Goal: Task Accomplishment & Management: Manage account settings

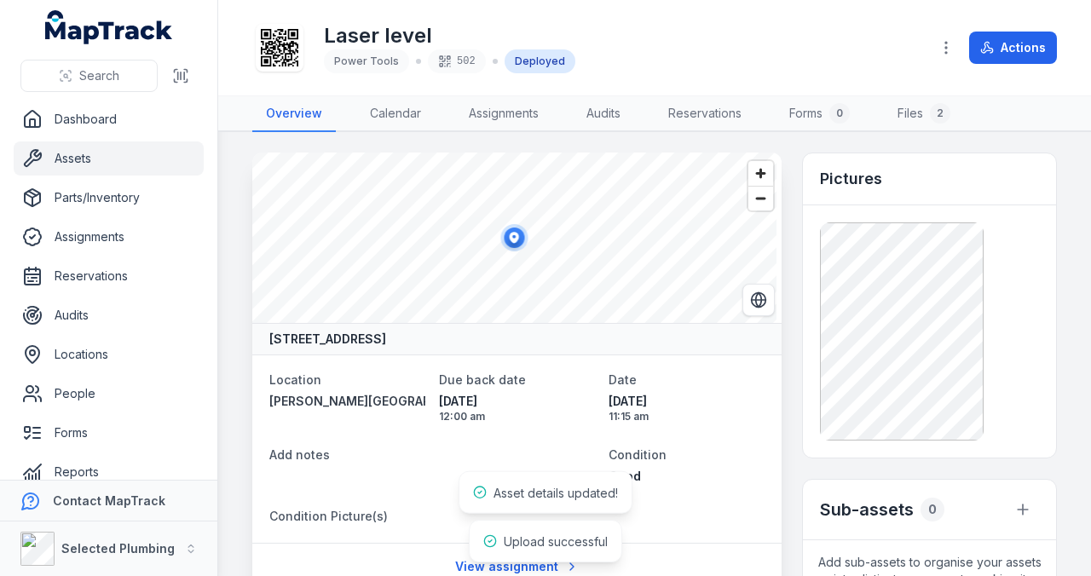
scroll to position [195, 0]
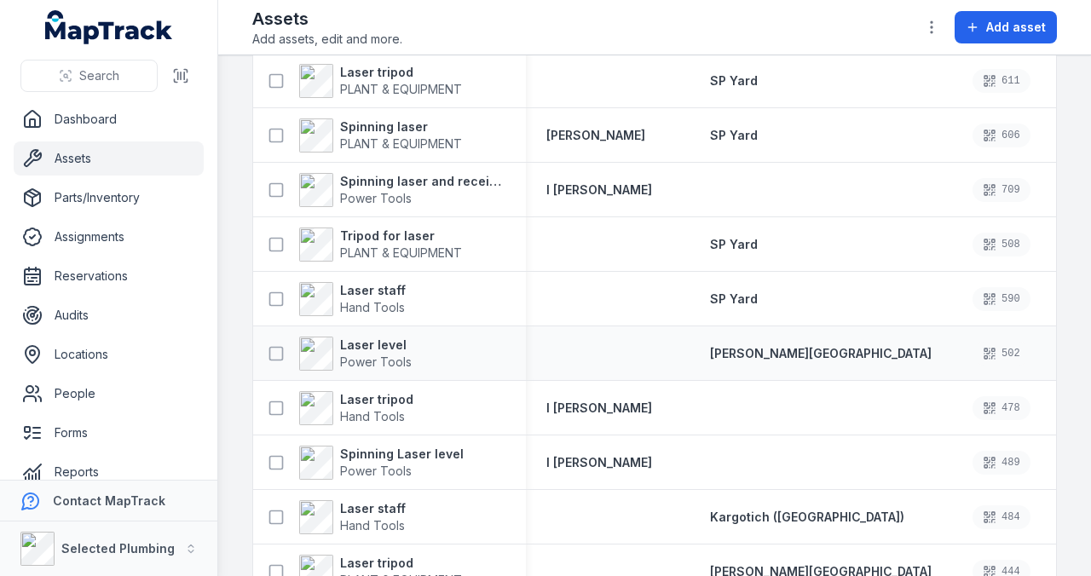
scroll to position [227, 0]
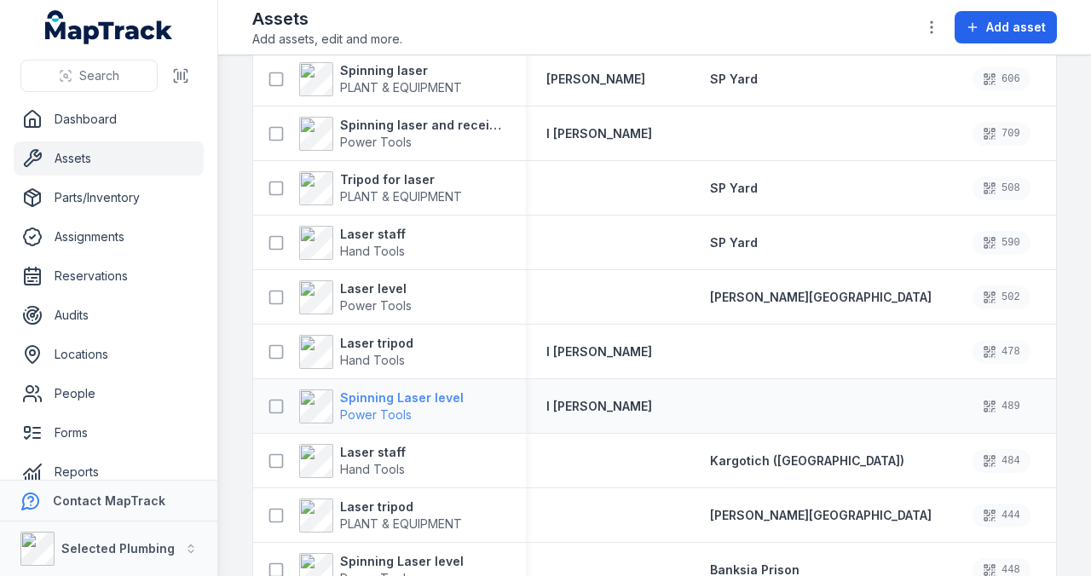
click at [416, 392] on strong "Spinning Laser level" at bounding box center [402, 397] width 124 height 17
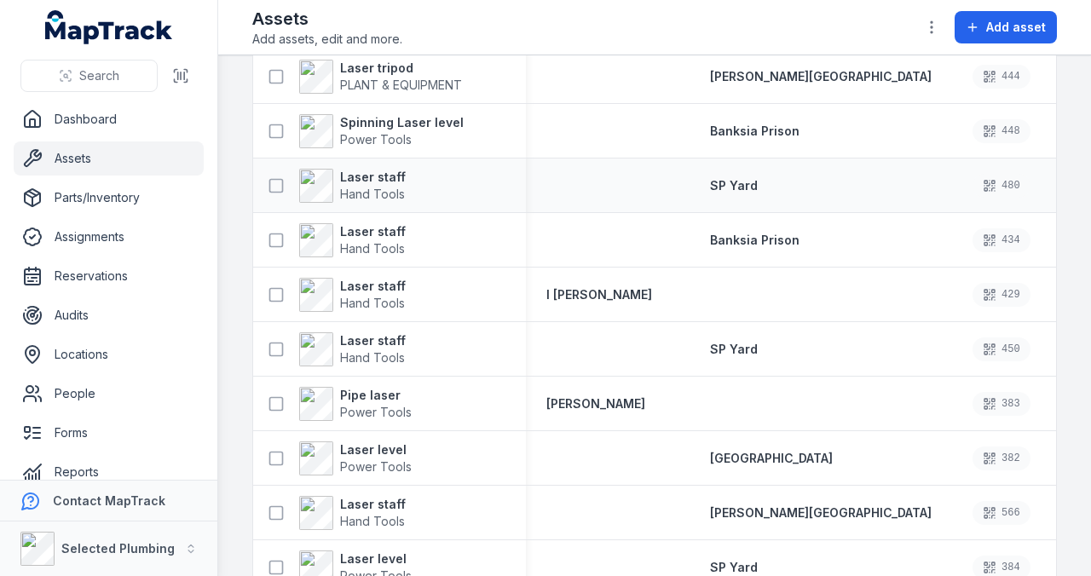
scroll to position [682, 0]
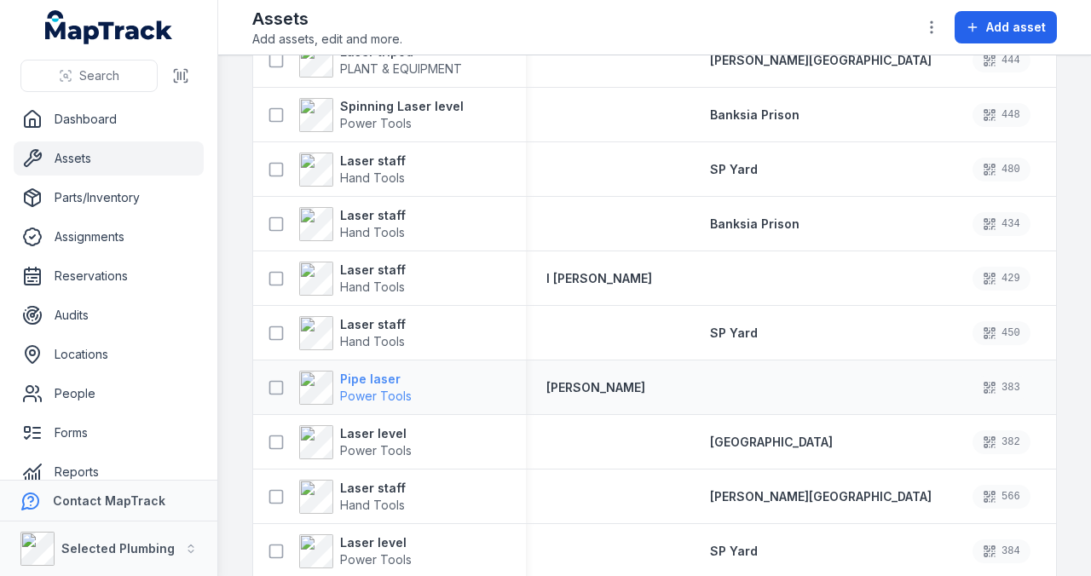
click at [371, 377] on strong "Pipe laser" at bounding box center [376, 379] width 72 height 17
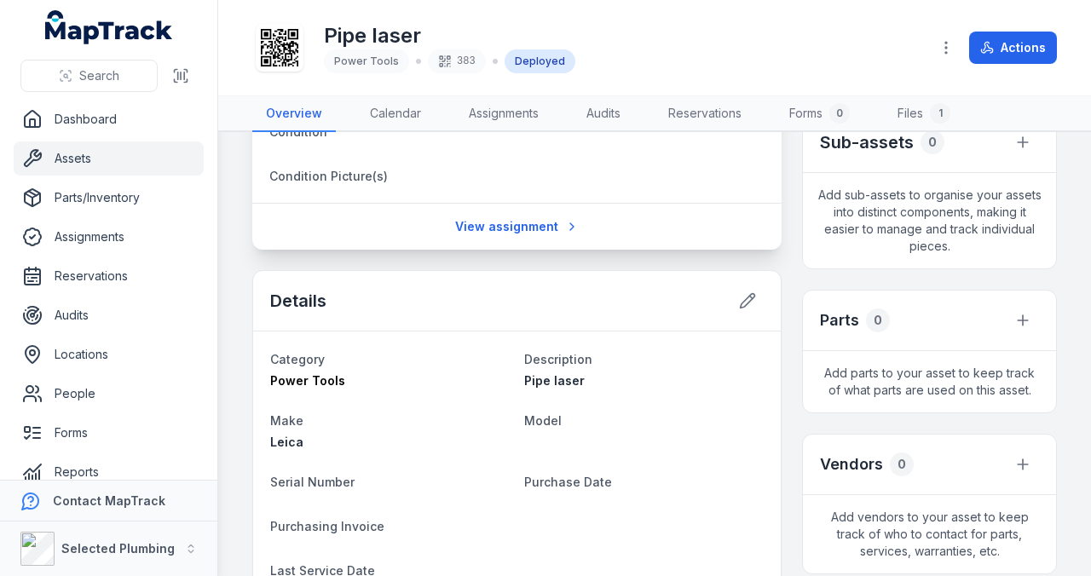
scroll to position [397, 0]
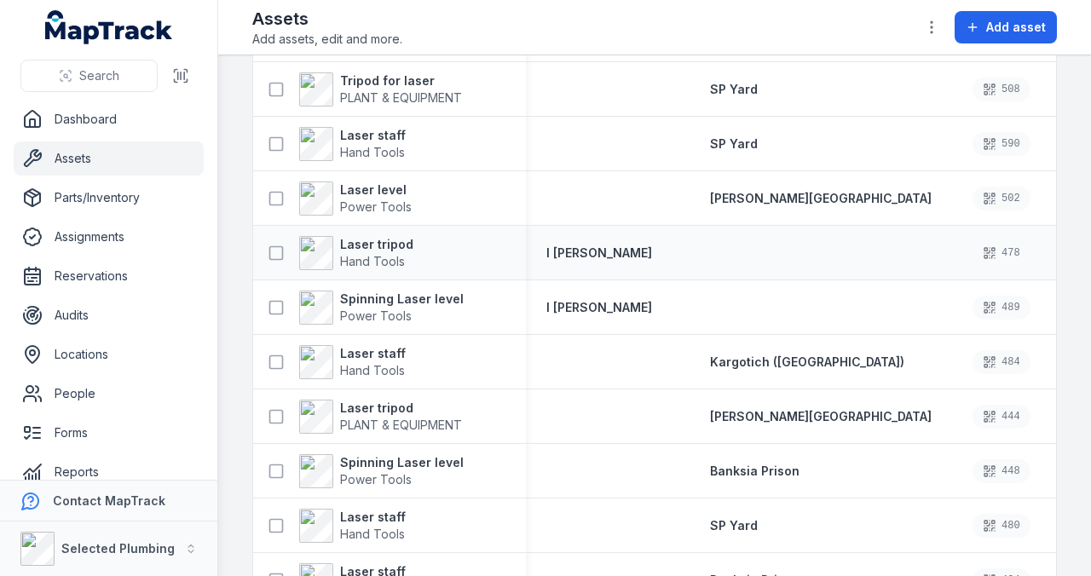
scroll to position [341, 0]
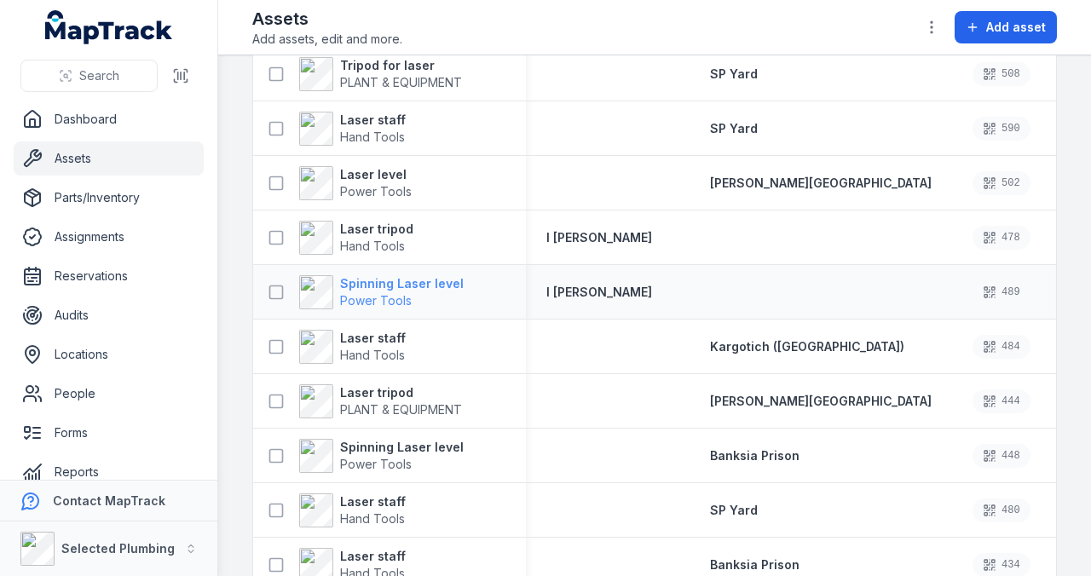
click at [414, 281] on strong "Spinning Laser level" at bounding box center [402, 283] width 124 height 17
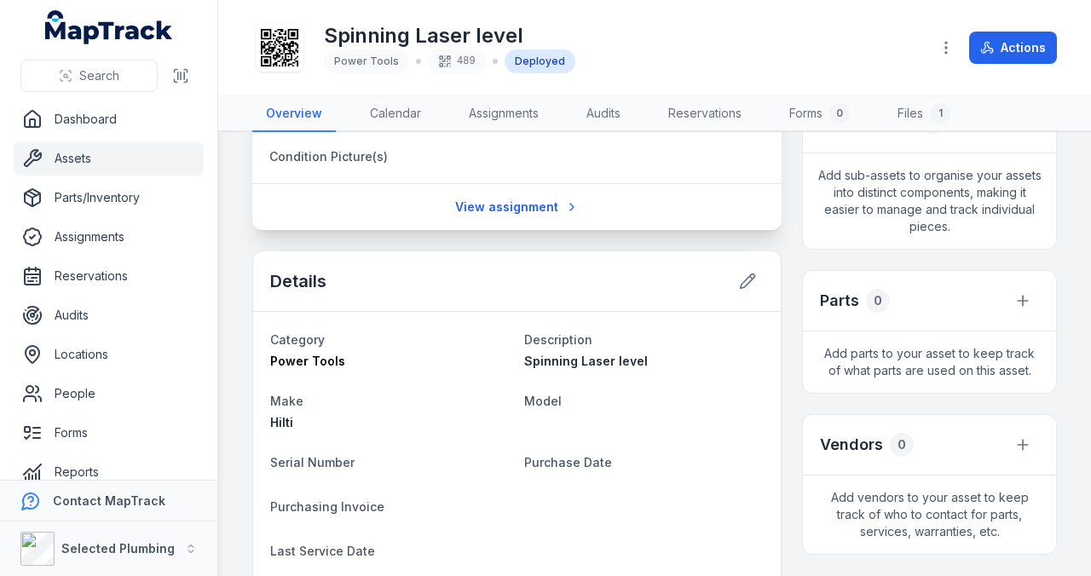
scroll to position [397, 0]
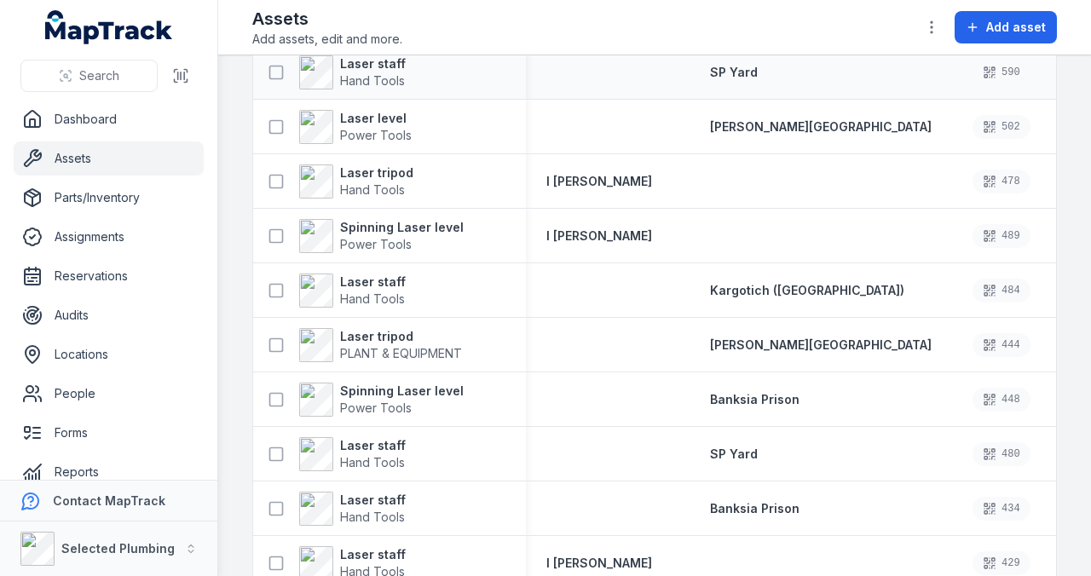
scroll to position [397, 0]
click at [357, 383] on strong "Spinning Laser level" at bounding box center [402, 391] width 124 height 17
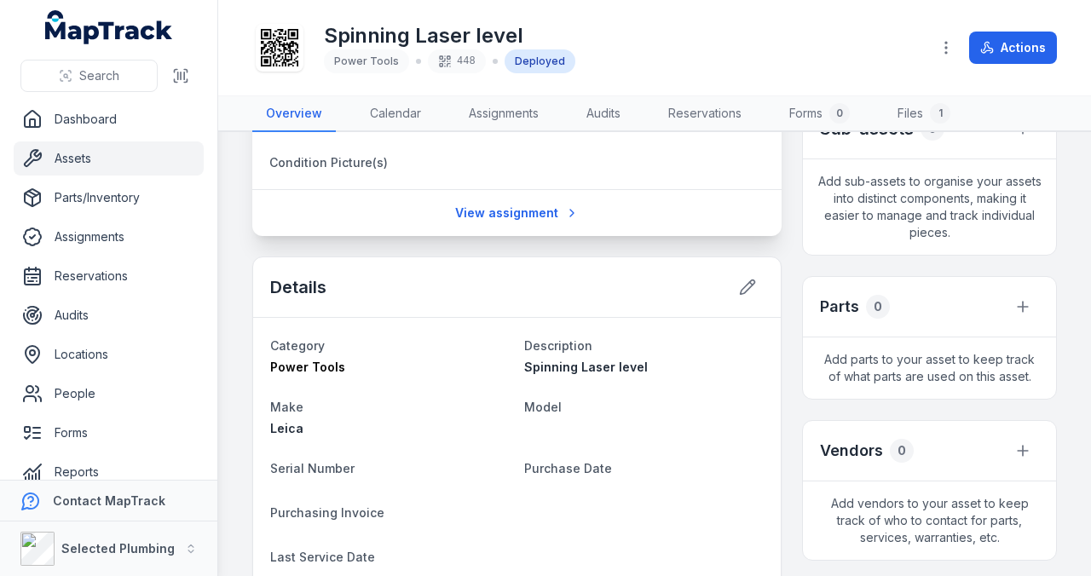
scroll to position [397, 0]
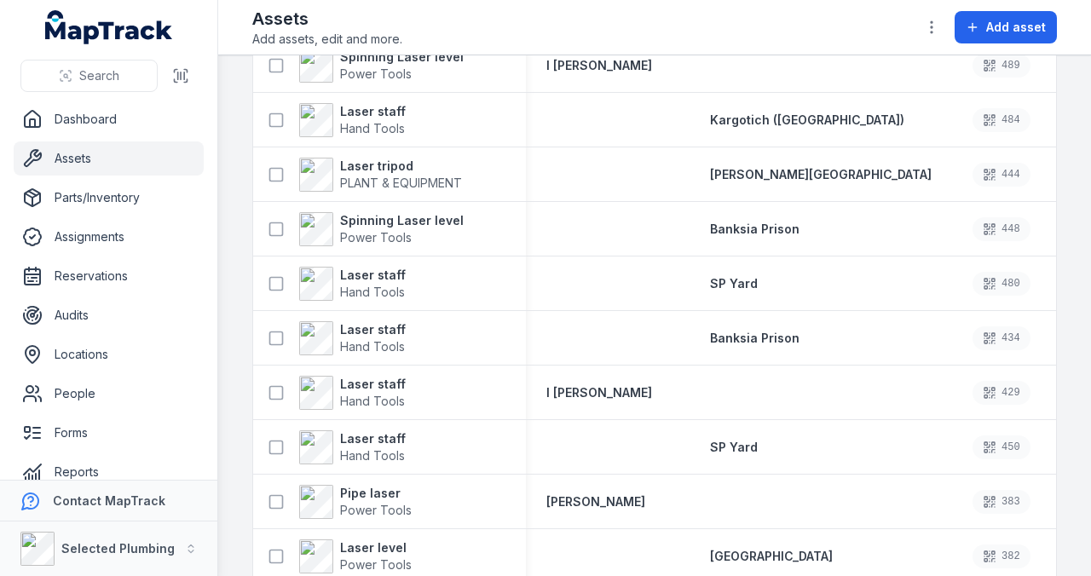
scroll to position [625, 0]
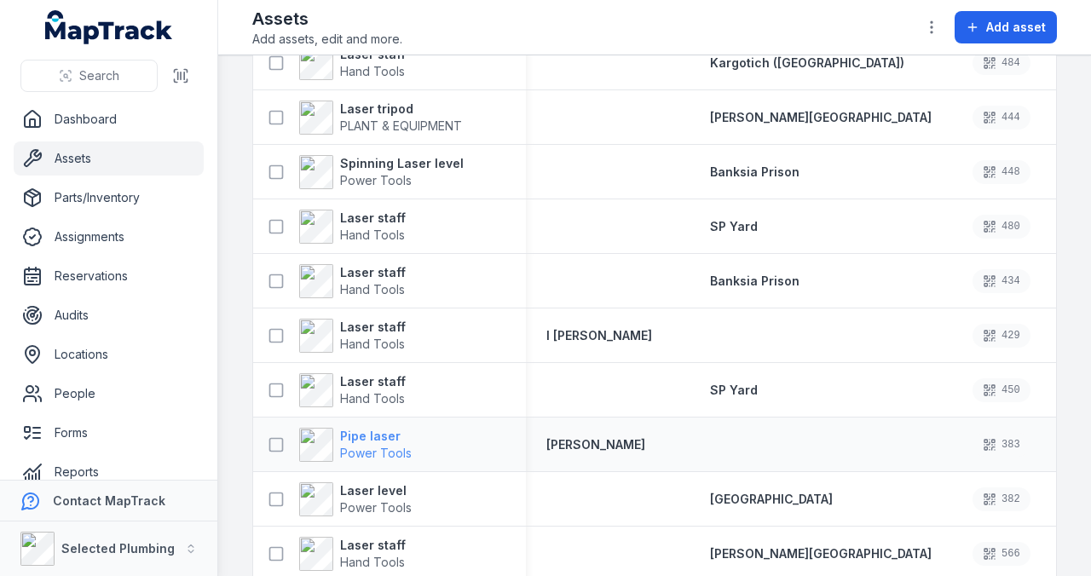
click at [376, 433] on strong "Pipe laser" at bounding box center [376, 436] width 72 height 17
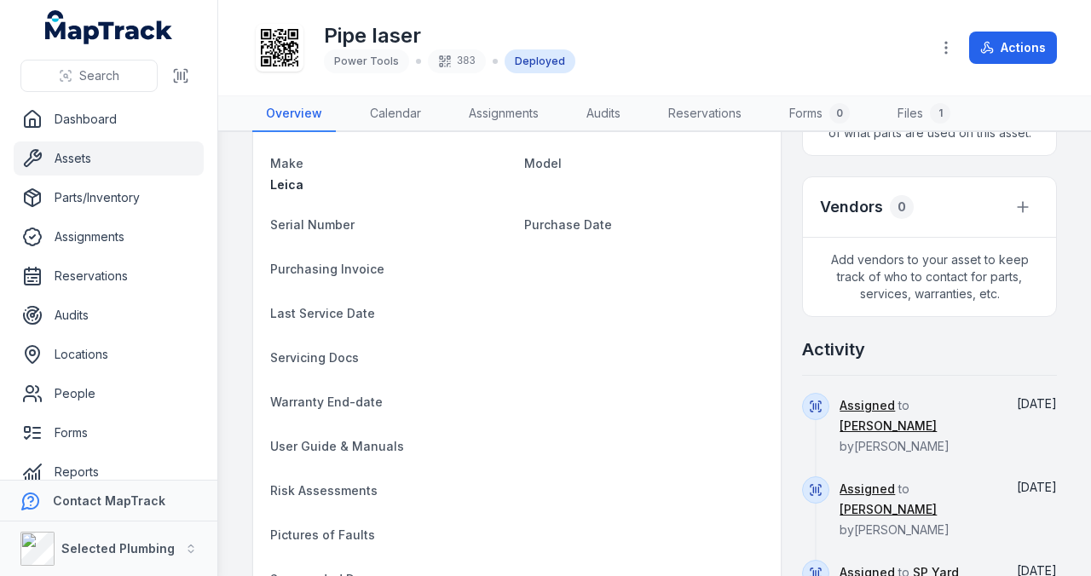
scroll to position [738, 0]
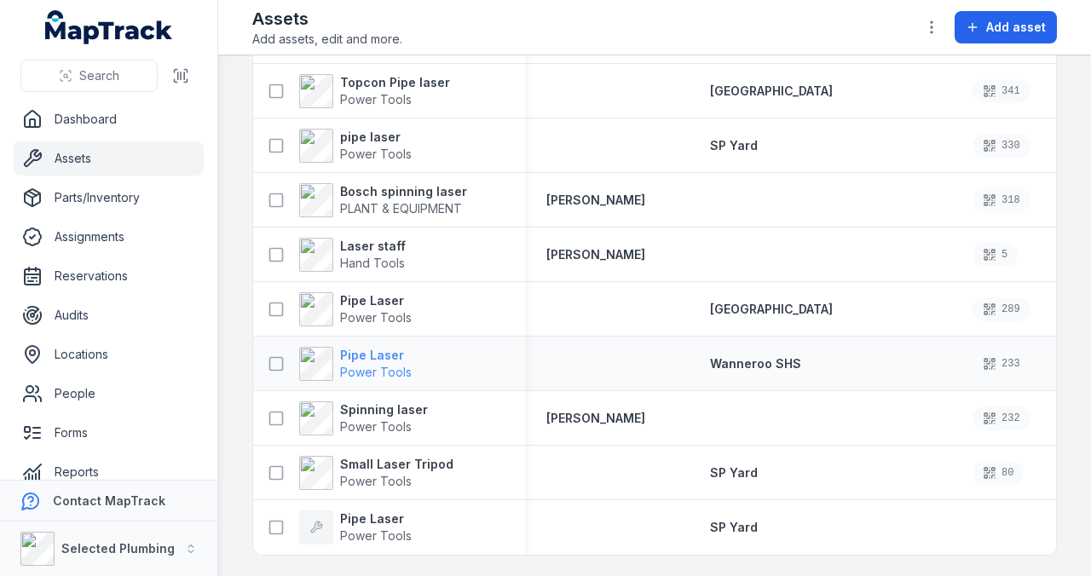
click at [374, 348] on strong "Pipe Laser" at bounding box center [376, 355] width 72 height 17
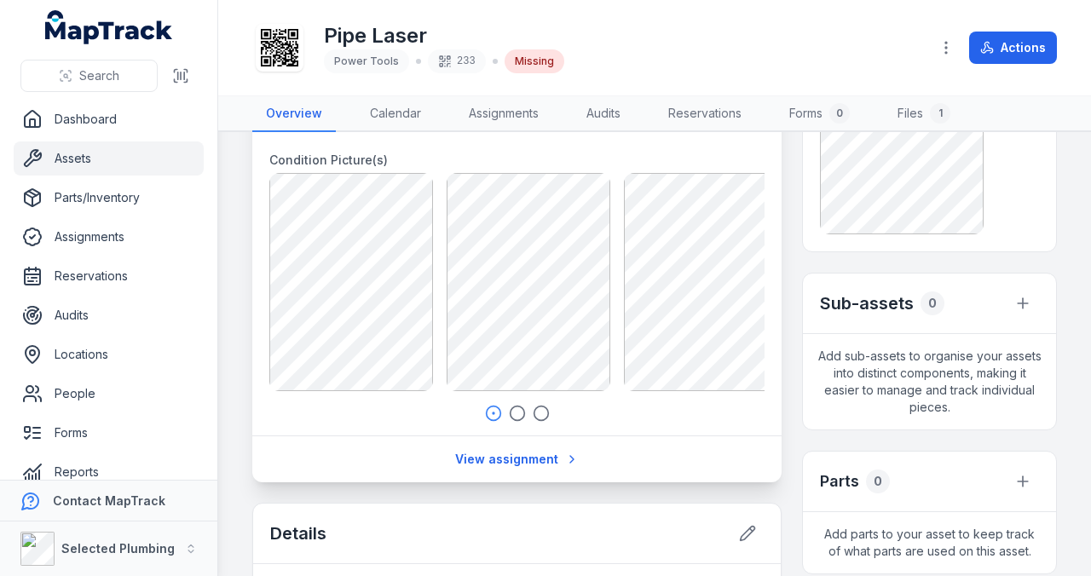
scroll to position [341, 0]
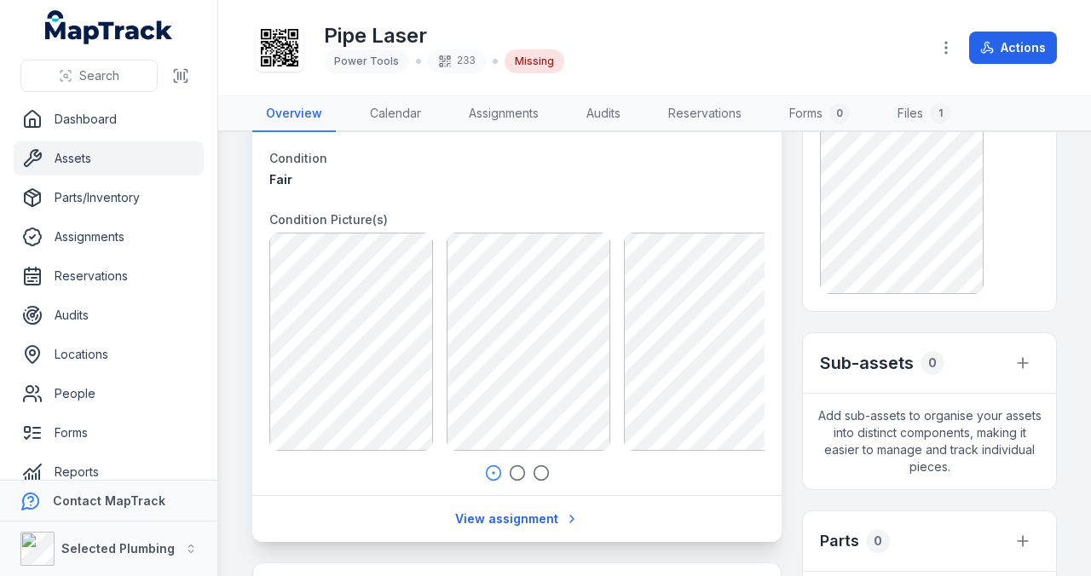
click at [516, 472] on icon "button" at bounding box center [517, 472] width 17 height 17
click at [533, 471] on icon "button" at bounding box center [541, 472] width 17 height 17
click at [922, 331] on div "Asset is reported as missing This asset wasn't located in the last audit. If it…" at bounding box center [929, 548] width 255 height 1472
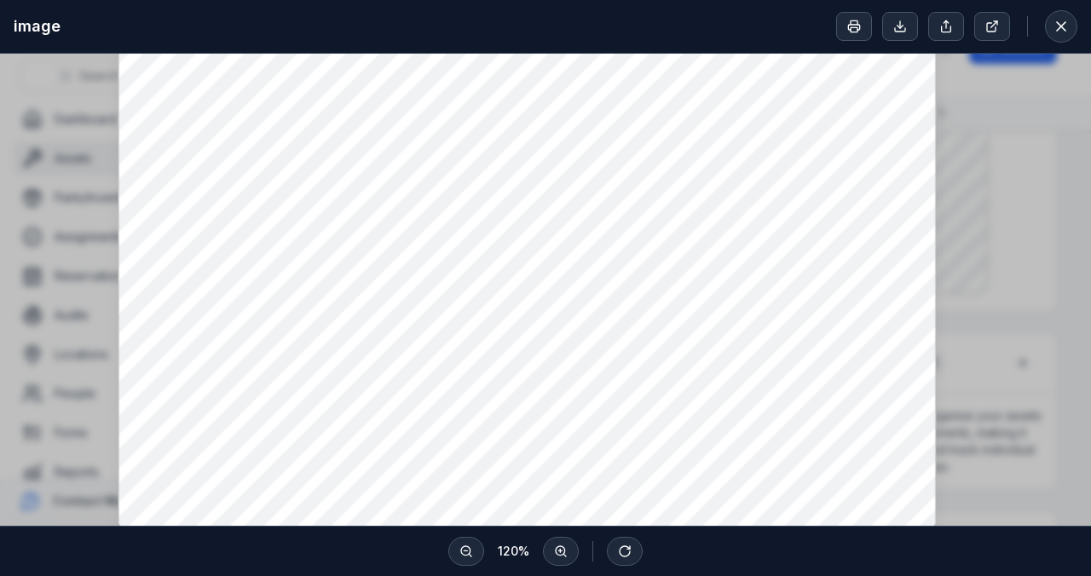
scroll to position [462, 0]
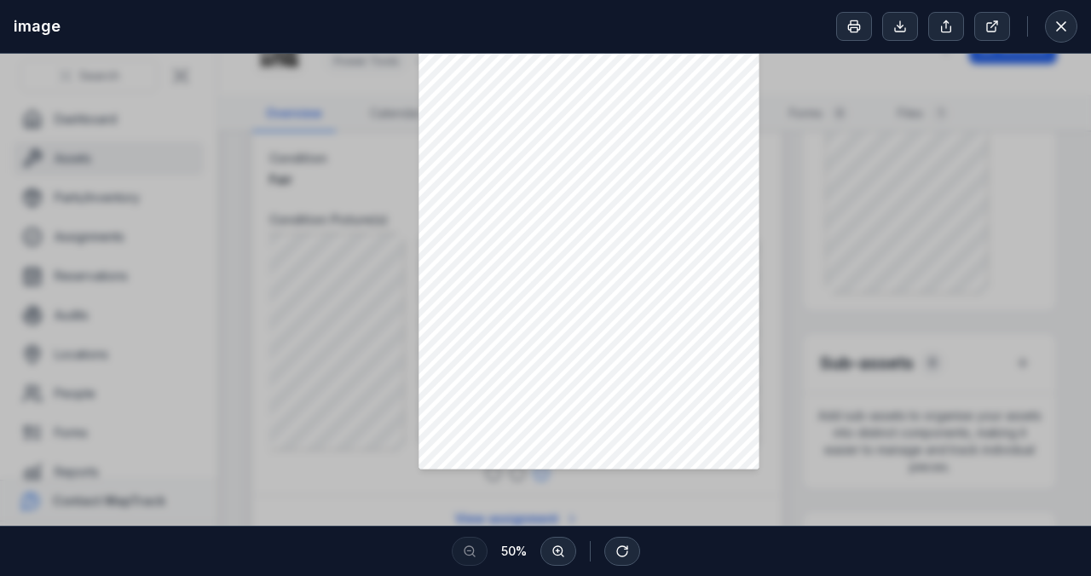
click at [19, 235] on div at bounding box center [545, 60] width 1091 height 936
click at [239, 252] on div at bounding box center [545, 60] width 1091 height 936
drag, startPoint x: 1055, startPoint y: 22, endPoint x: 939, endPoint y: 92, distance: 135.3
click at [1055, 22] on icon at bounding box center [1060, 26] width 17 height 17
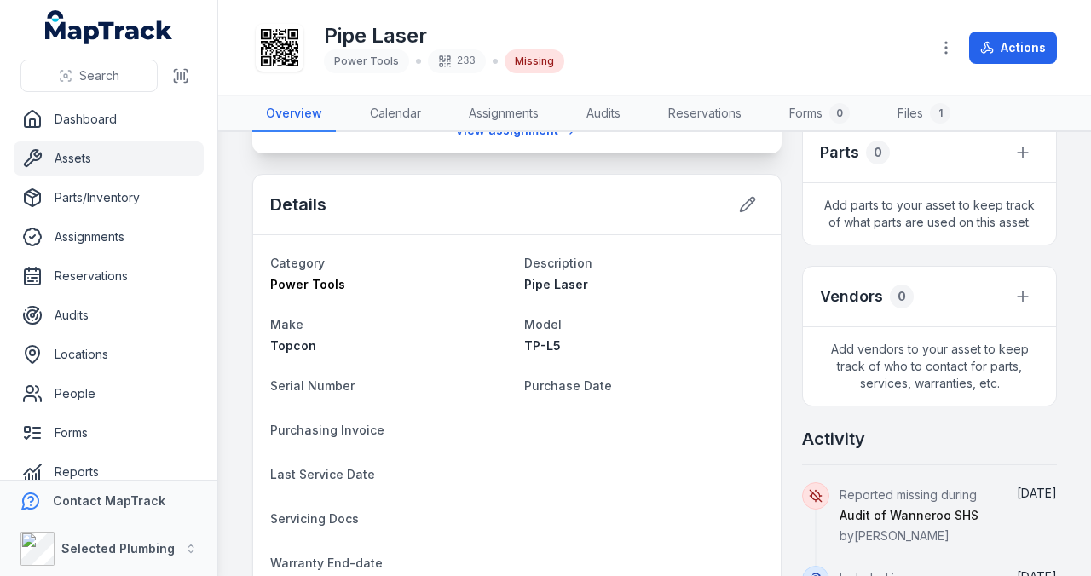
scroll to position [625, 0]
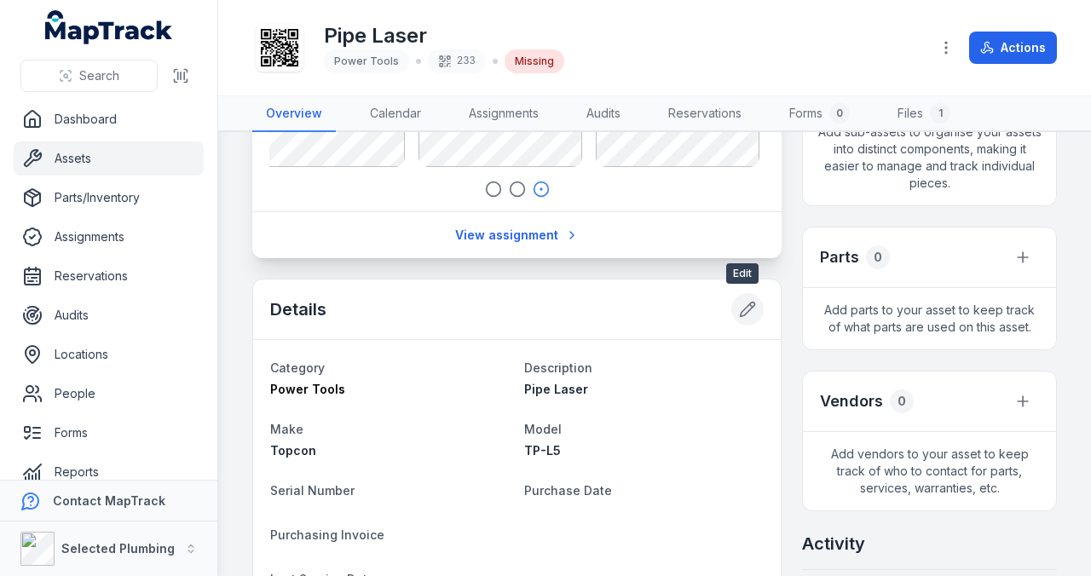
click at [743, 303] on icon at bounding box center [747, 309] width 14 height 14
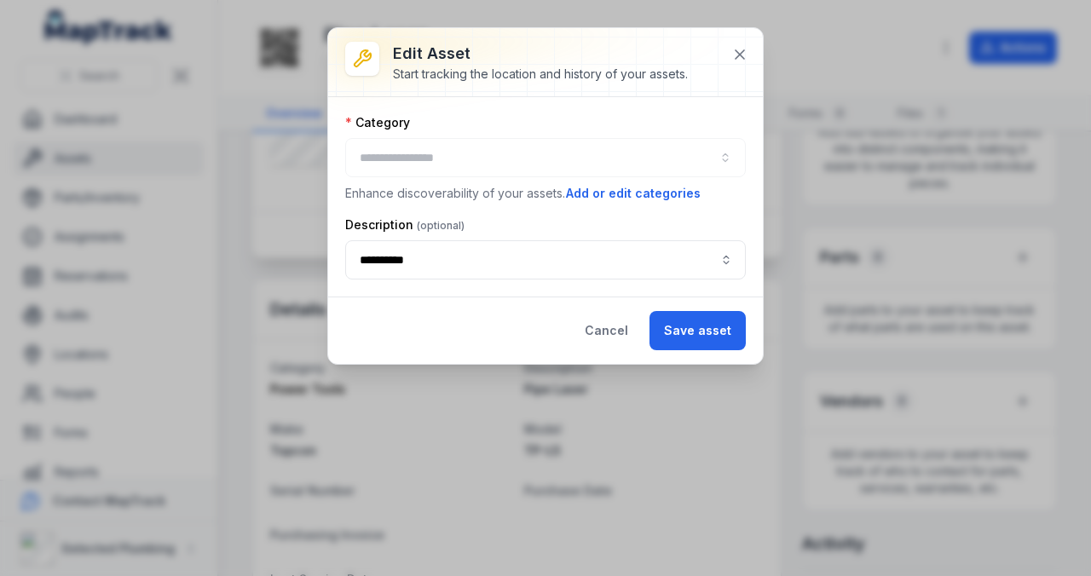
type input "**********"
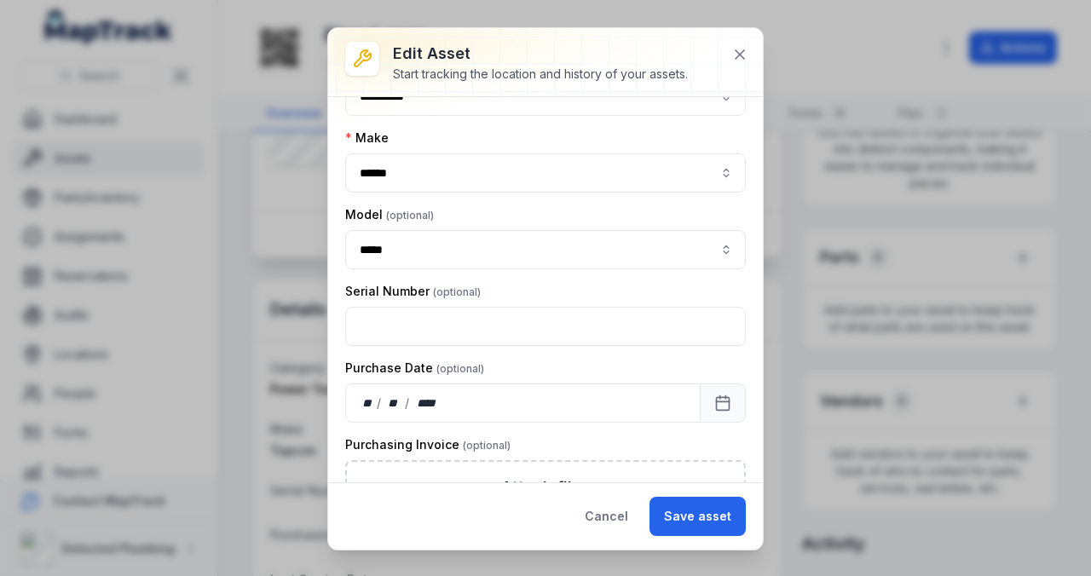
scroll to position [170, 0]
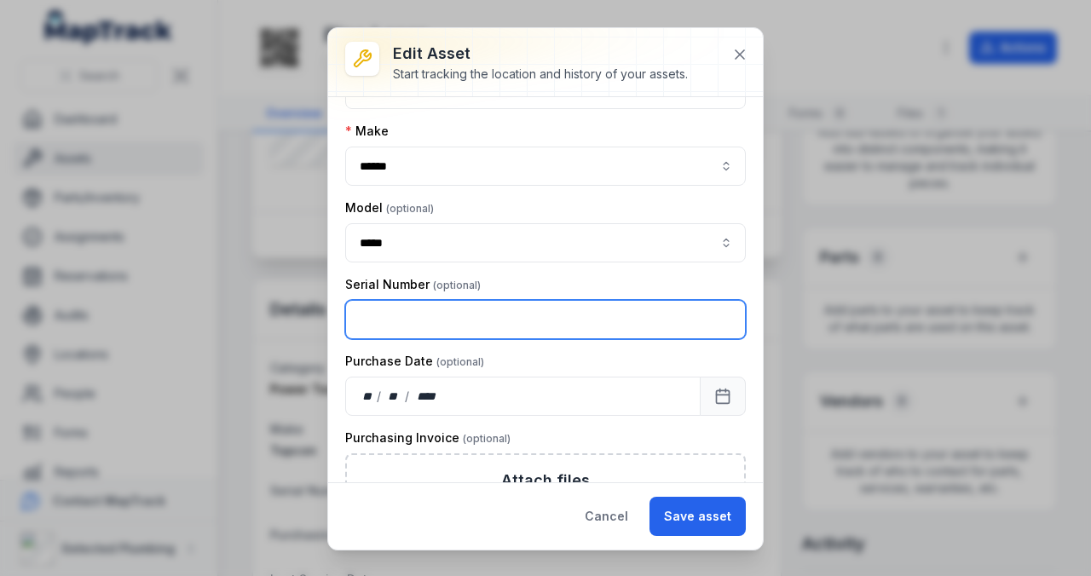
click at [407, 317] on input "text" at bounding box center [545, 319] width 400 height 39
type input "******"
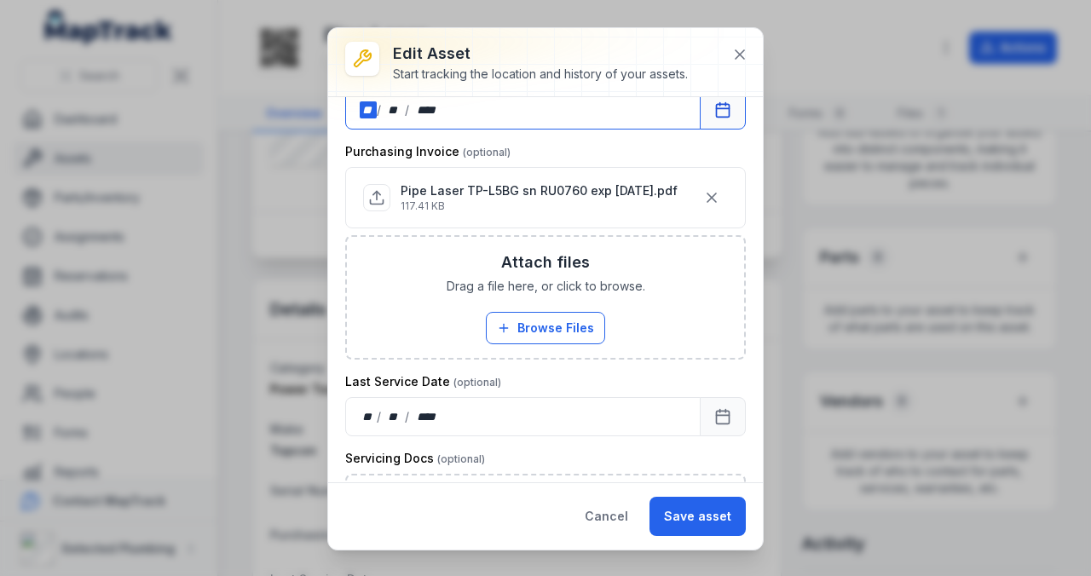
scroll to position [343, 0]
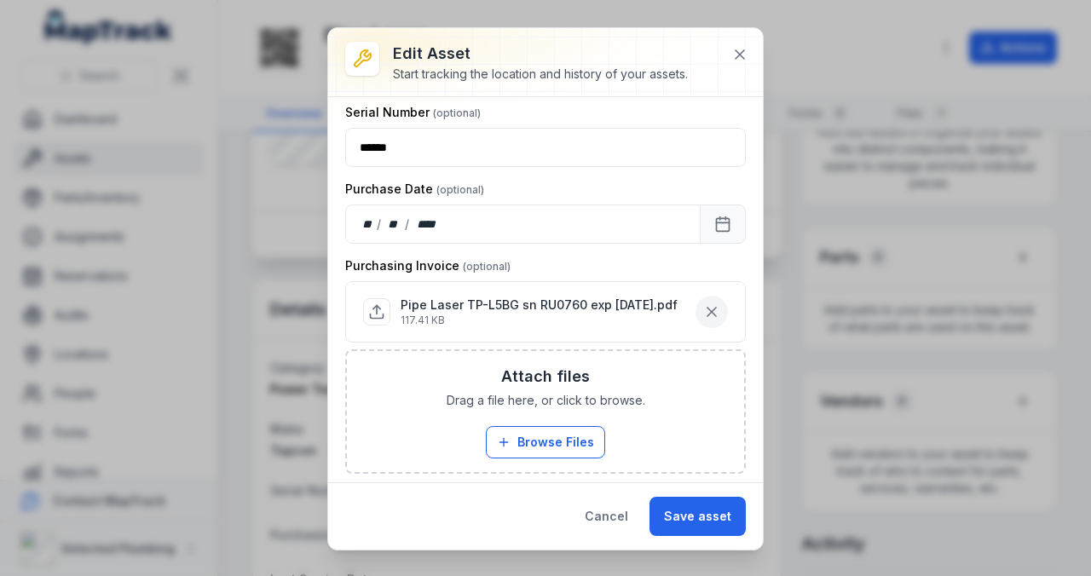
click at [707, 308] on icon "button" at bounding box center [711, 312] width 9 height 9
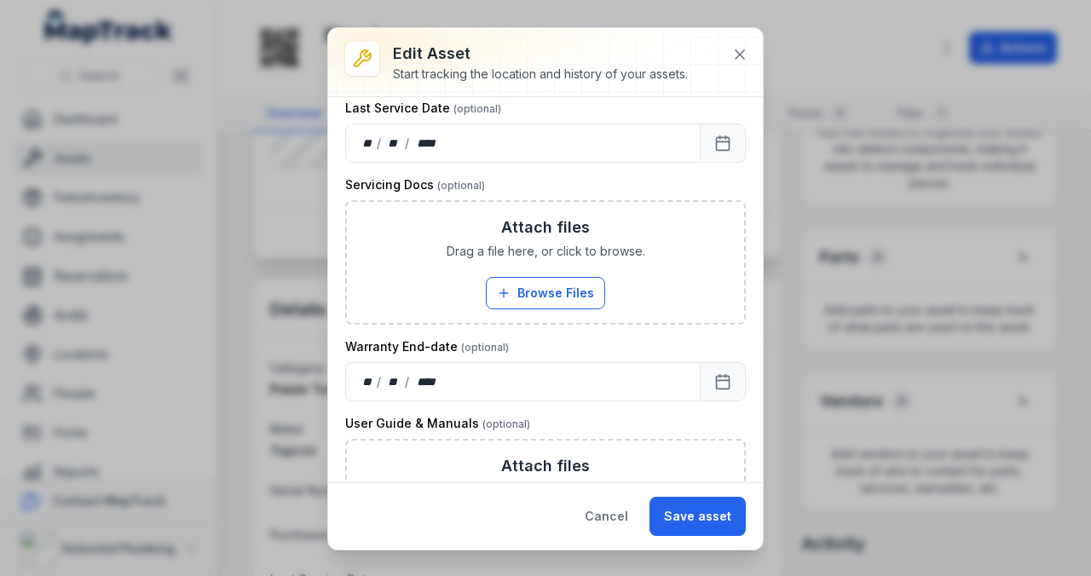
scroll to position [683, 0]
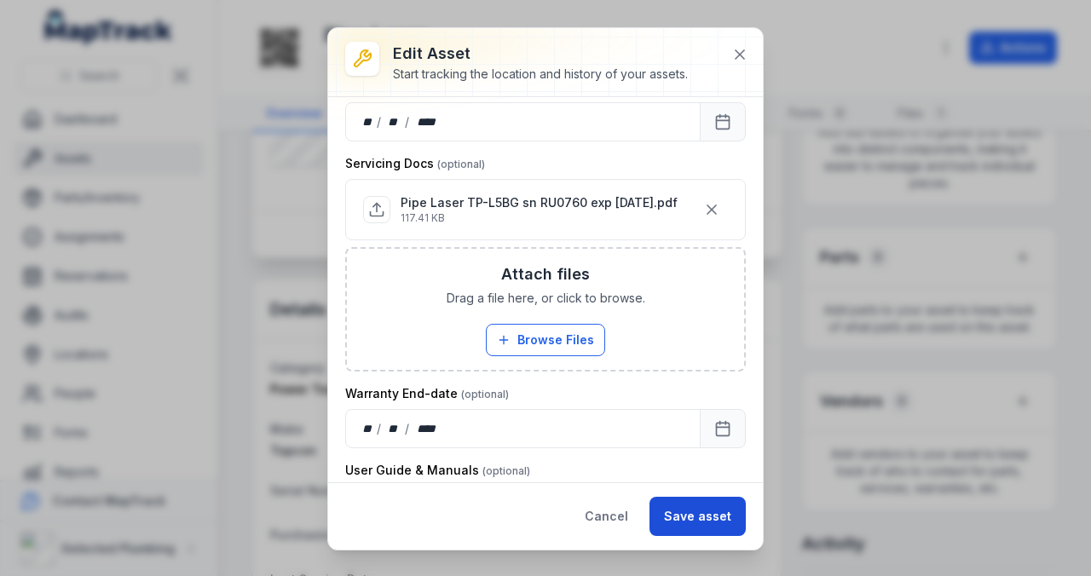
click at [690, 512] on button "Save asset" at bounding box center [697, 516] width 96 height 39
